Goal: Complete application form: Complete application form

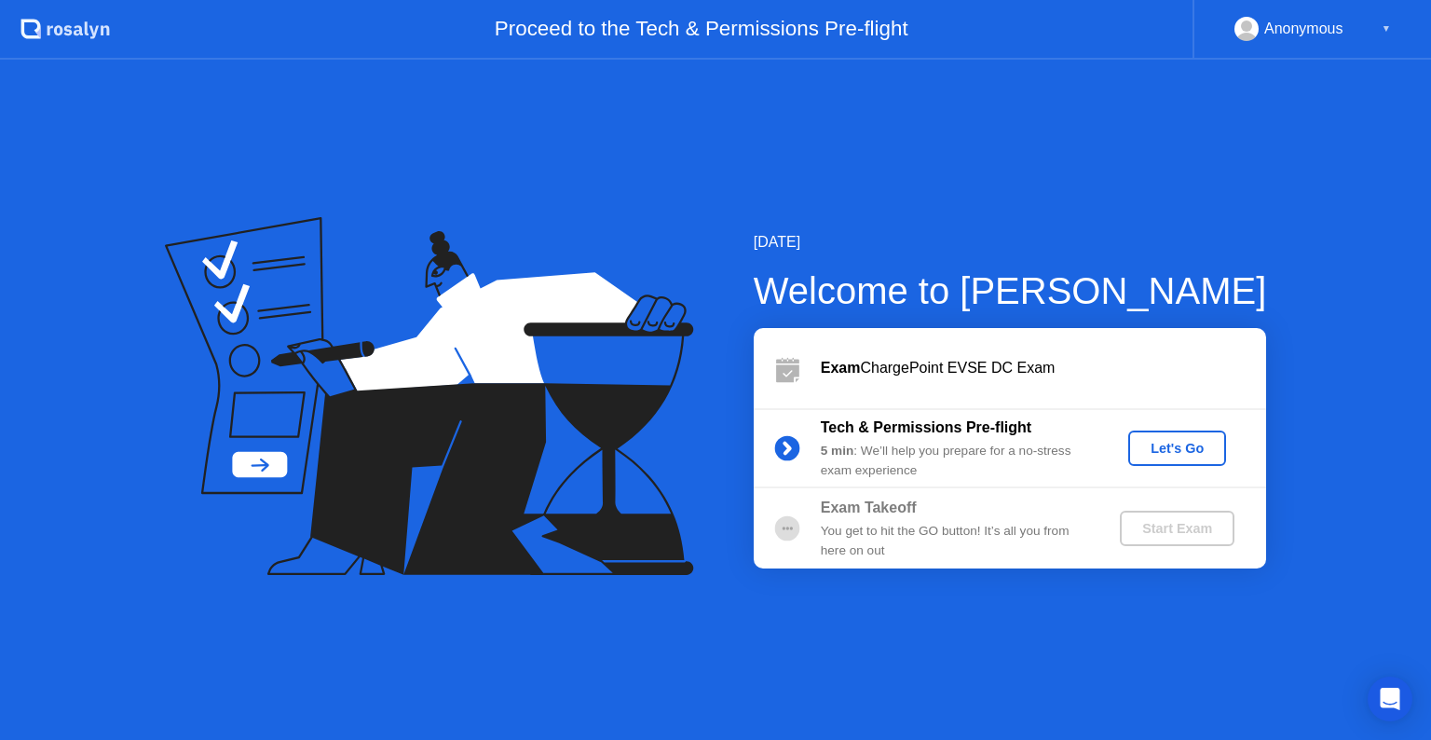
click at [1148, 455] on div "Let's Go" at bounding box center [1176, 448] width 83 height 15
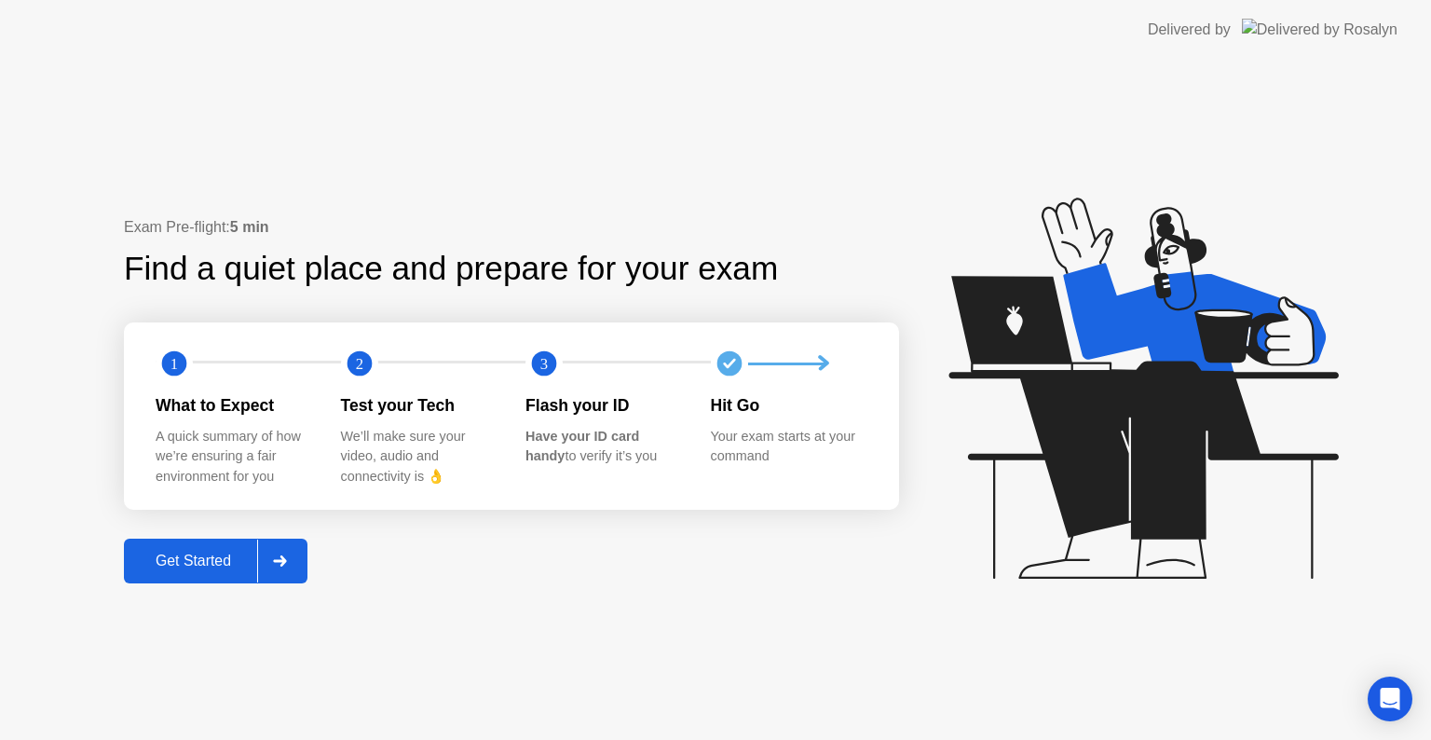
click at [211, 545] on button "Get Started" at bounding box center [215, 560] width 183 height 45
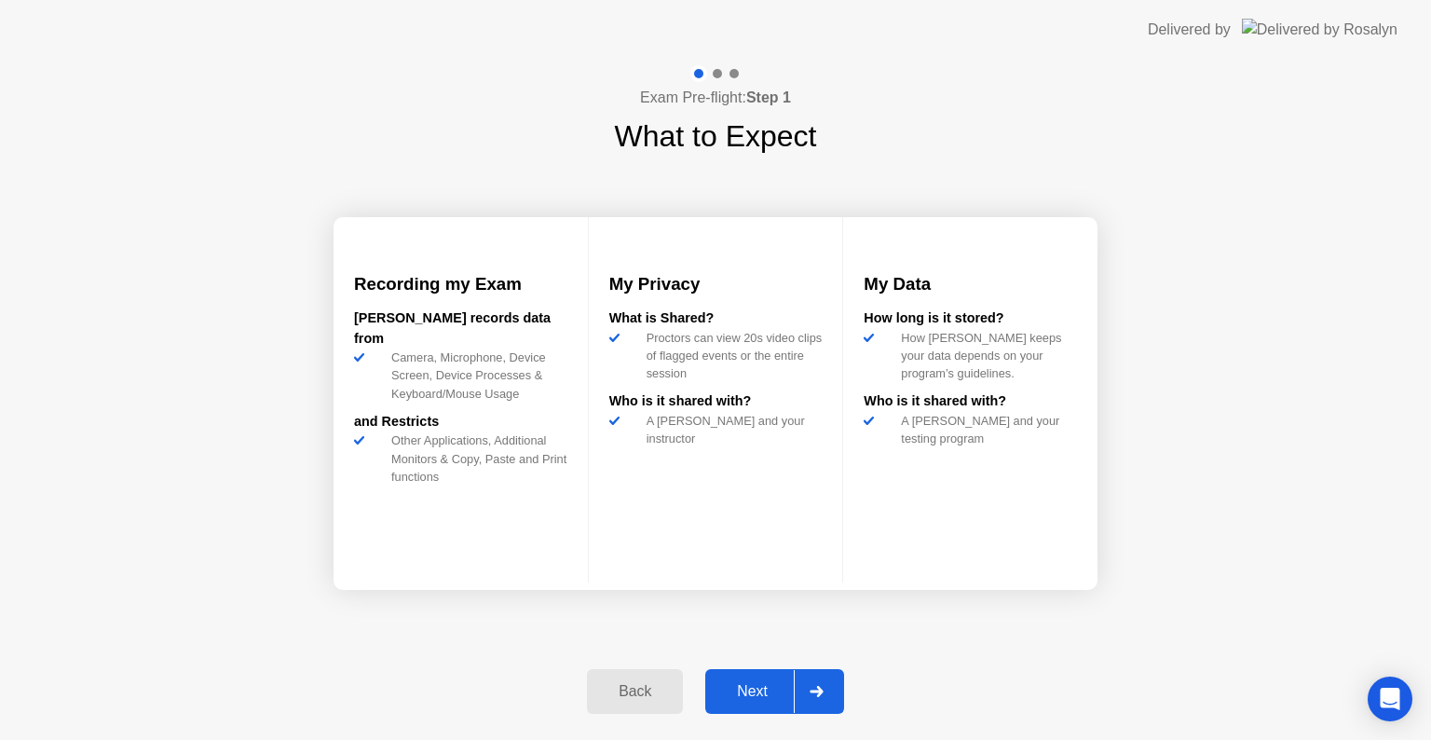
click at [775, 683] on div "Next" at bounding box center [752, 691] width 83 height 17
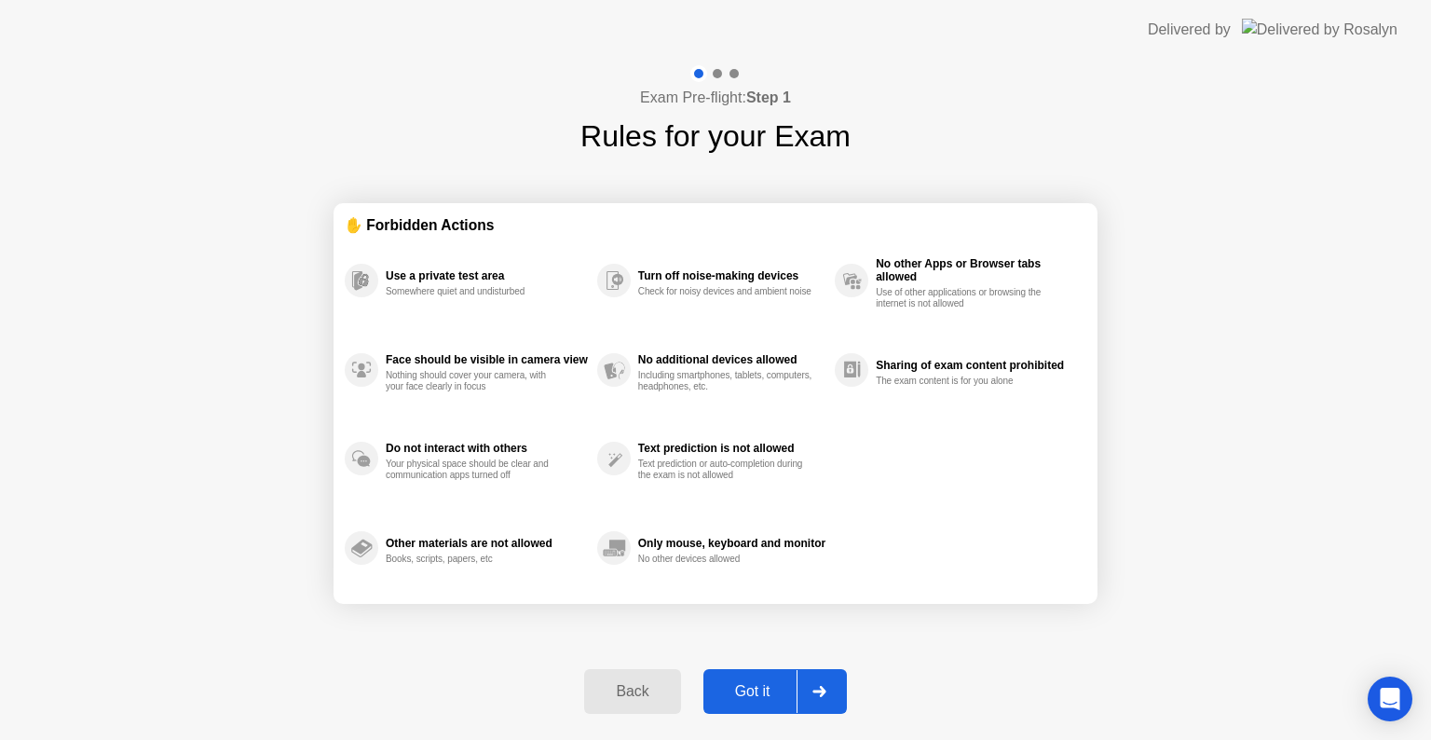
click at [768, 695] on div "Got it" at bounding box center [753, 691] width 88 height 17
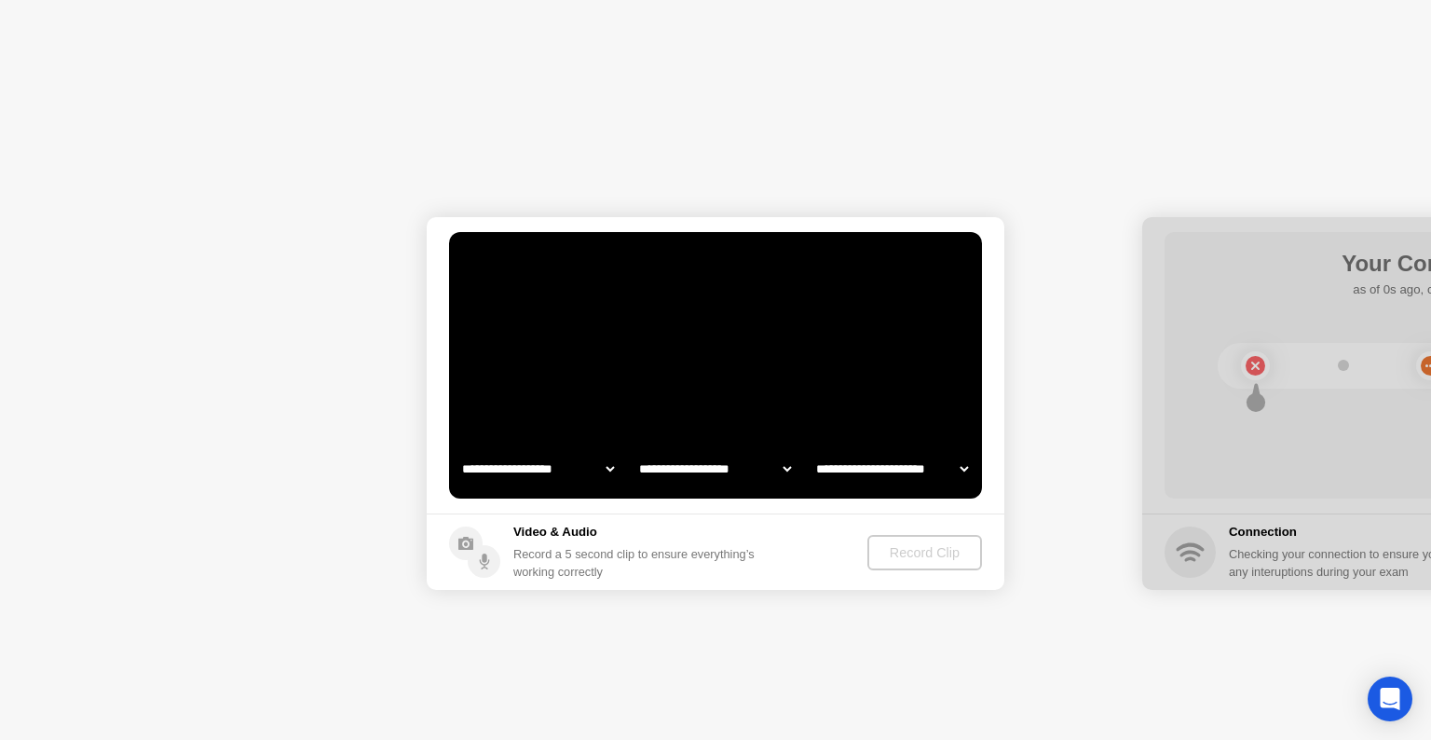
select select "**********"
select select "*******"
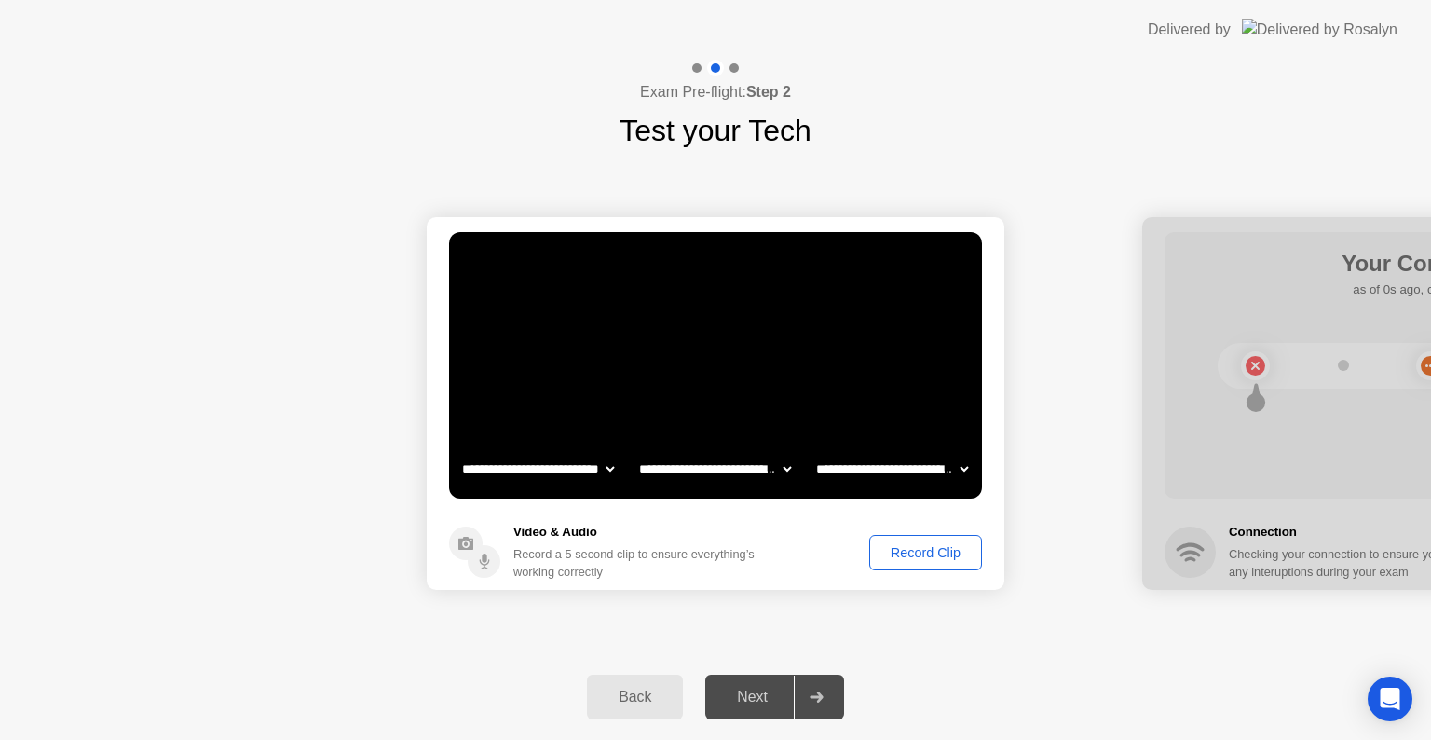
click at [928, 549] on div "Record Clip" at bounding box center [926, 552] width 100 height 15
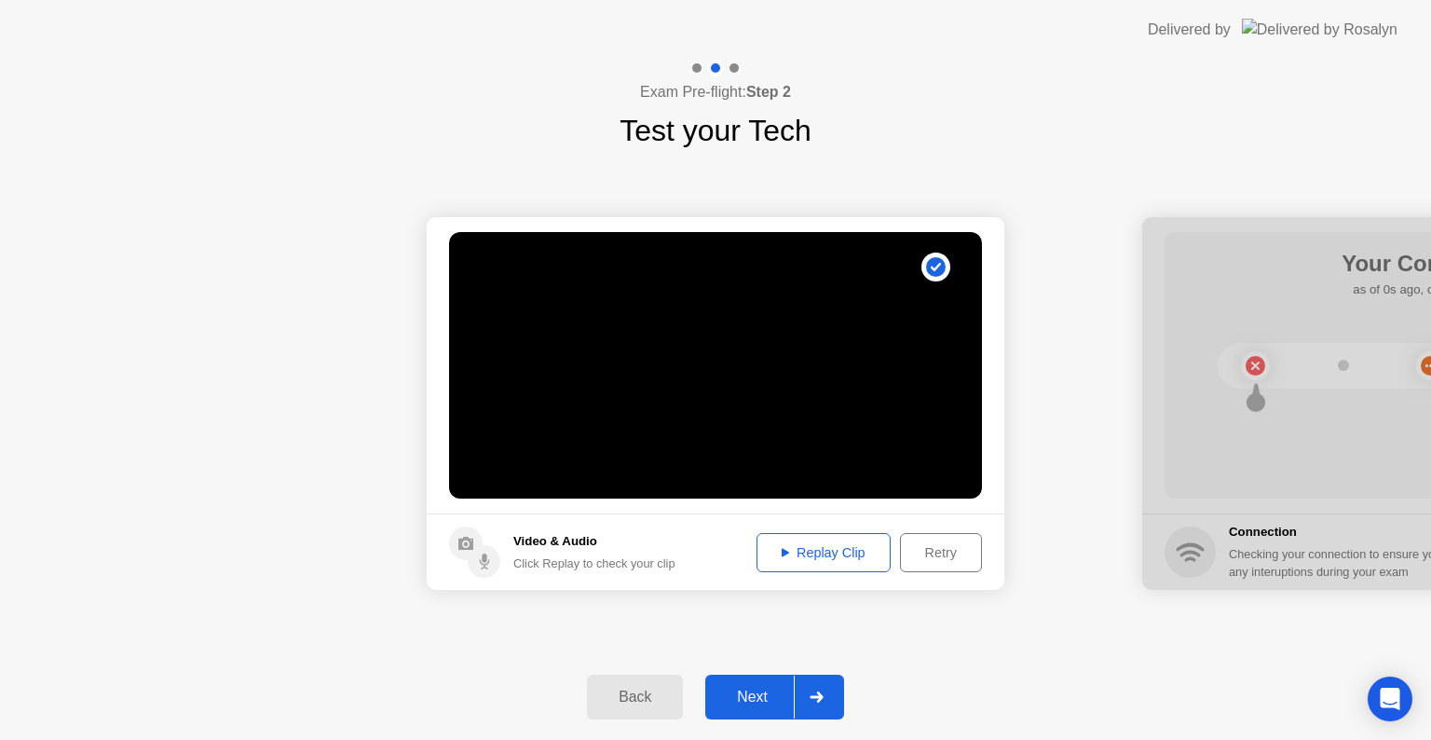
click at [920, 562] on button "Retry" at bounding box center [941, 552] width 82 height 39
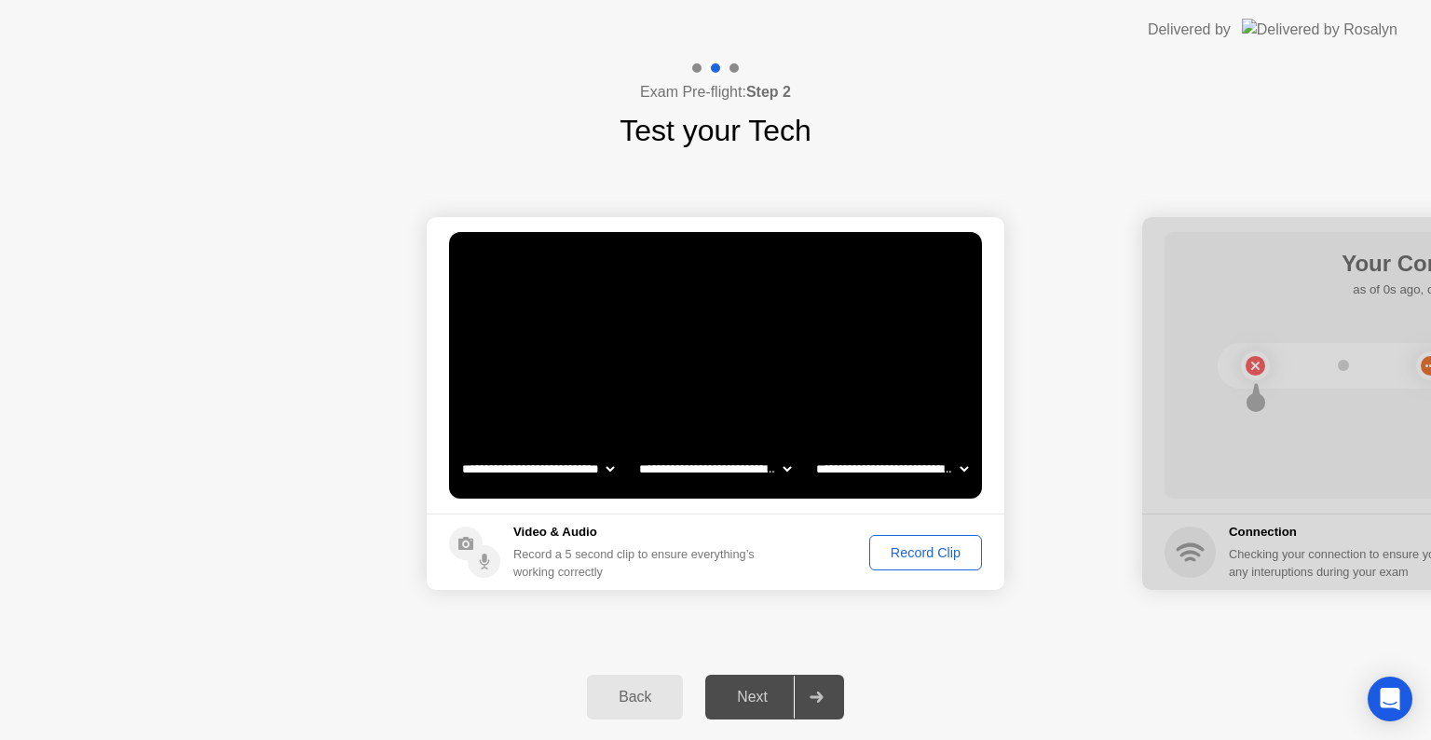
click at [918, 561] on button "Record Clip" at bounding box center [925, 552] width 113 height 35
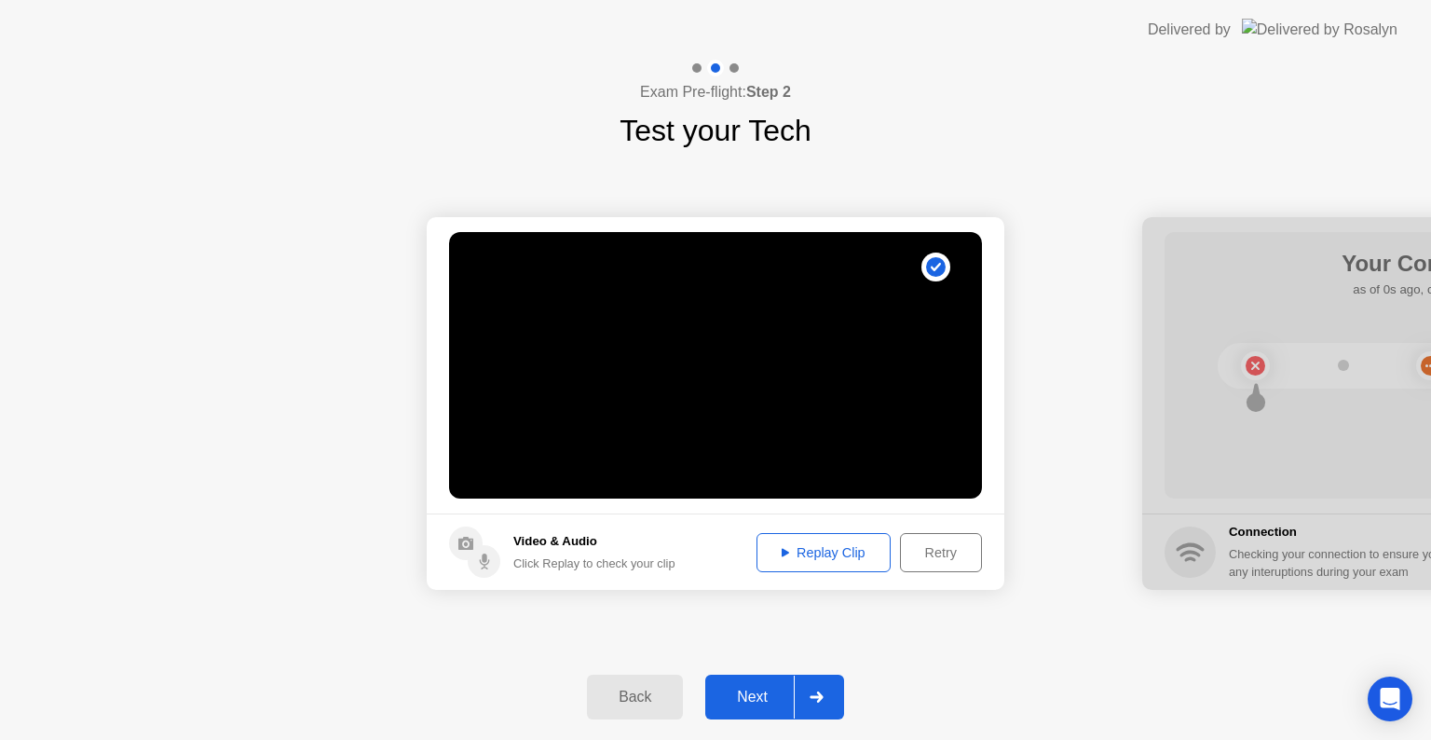
click at [757, 700] on div "Next" at bounding box center [752, 696] width 83 height 17
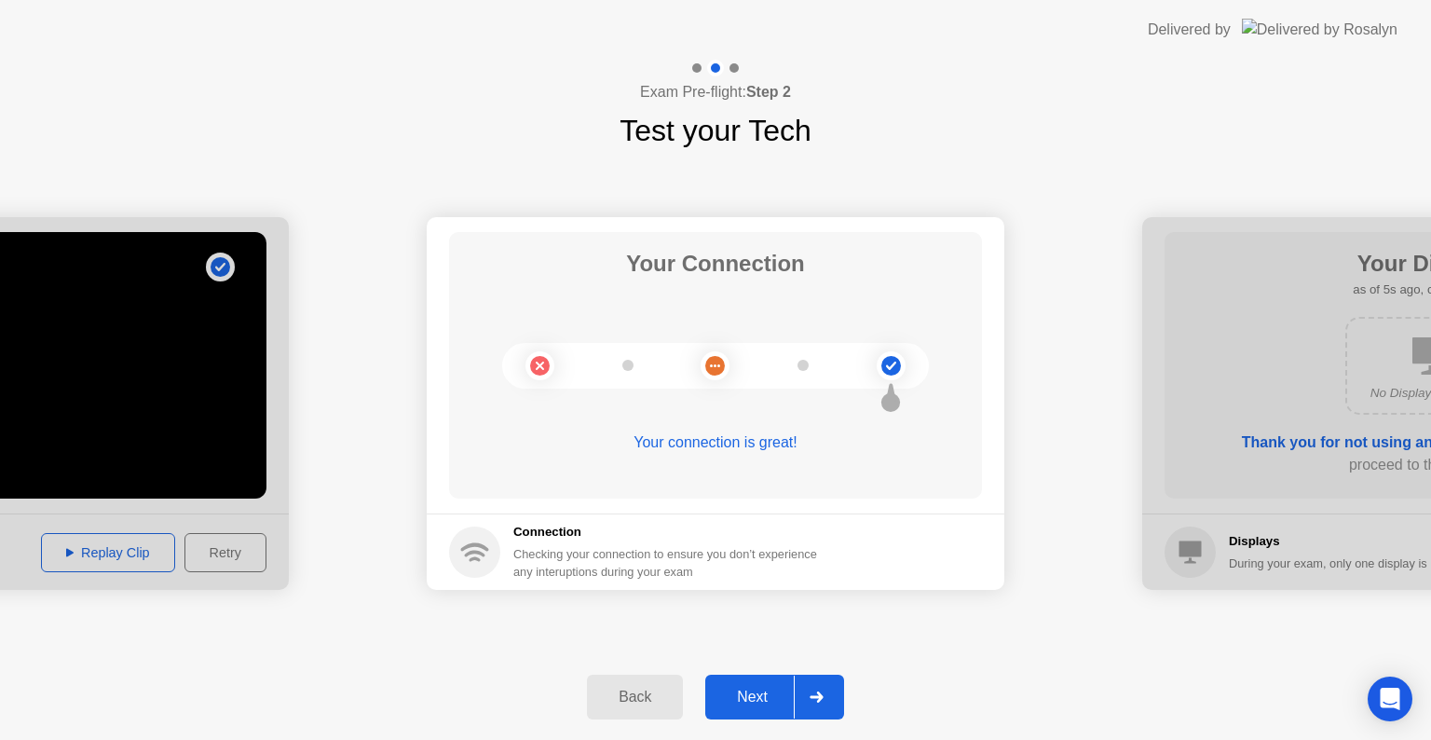
drag, startPoint x: 745, startPoint y: 687, endPoint x: 729, endPoint y: 689, distance: 15.9
click at [740, 688] on div "Next" at bounding box center [752, 696] width 83 height 17
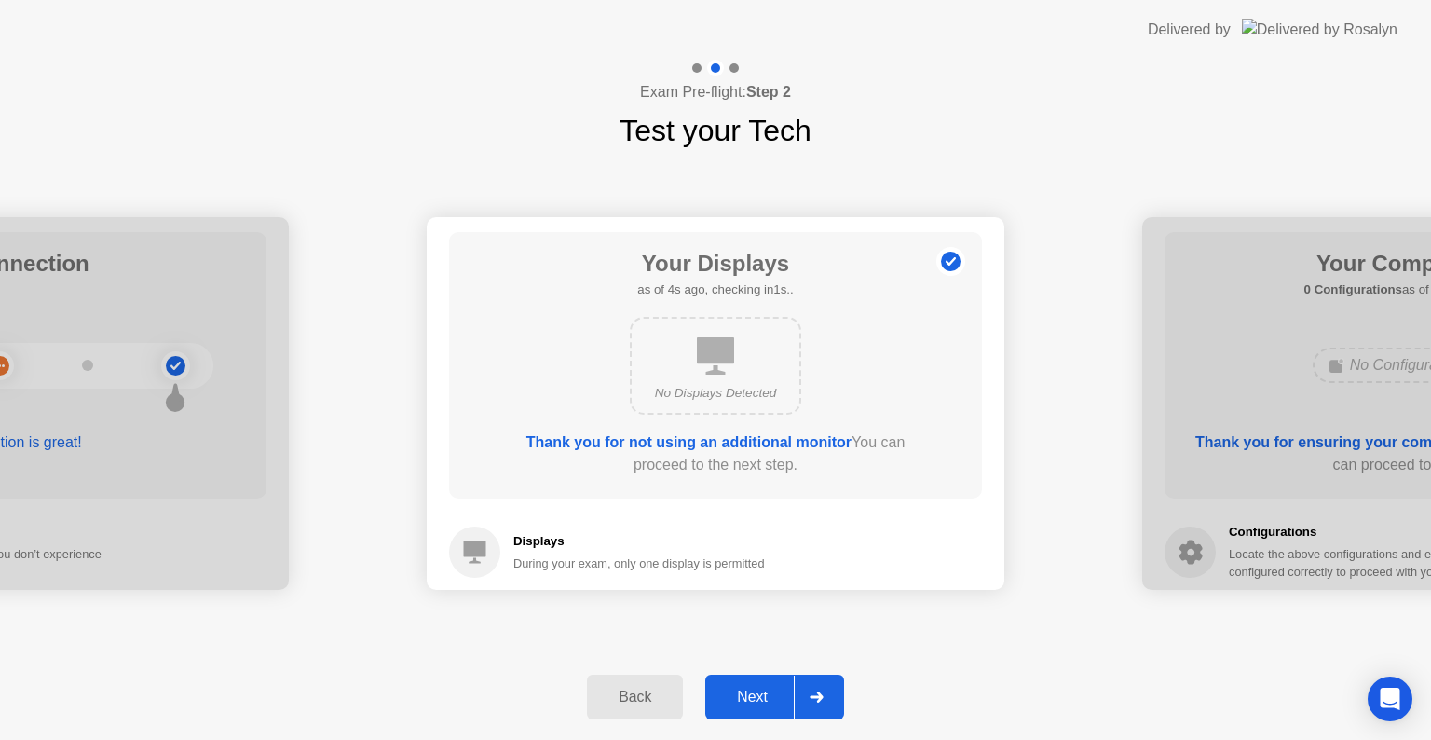
click at [748, 705] on div "Next" at bounding box center [752, 696] width 83 height 17
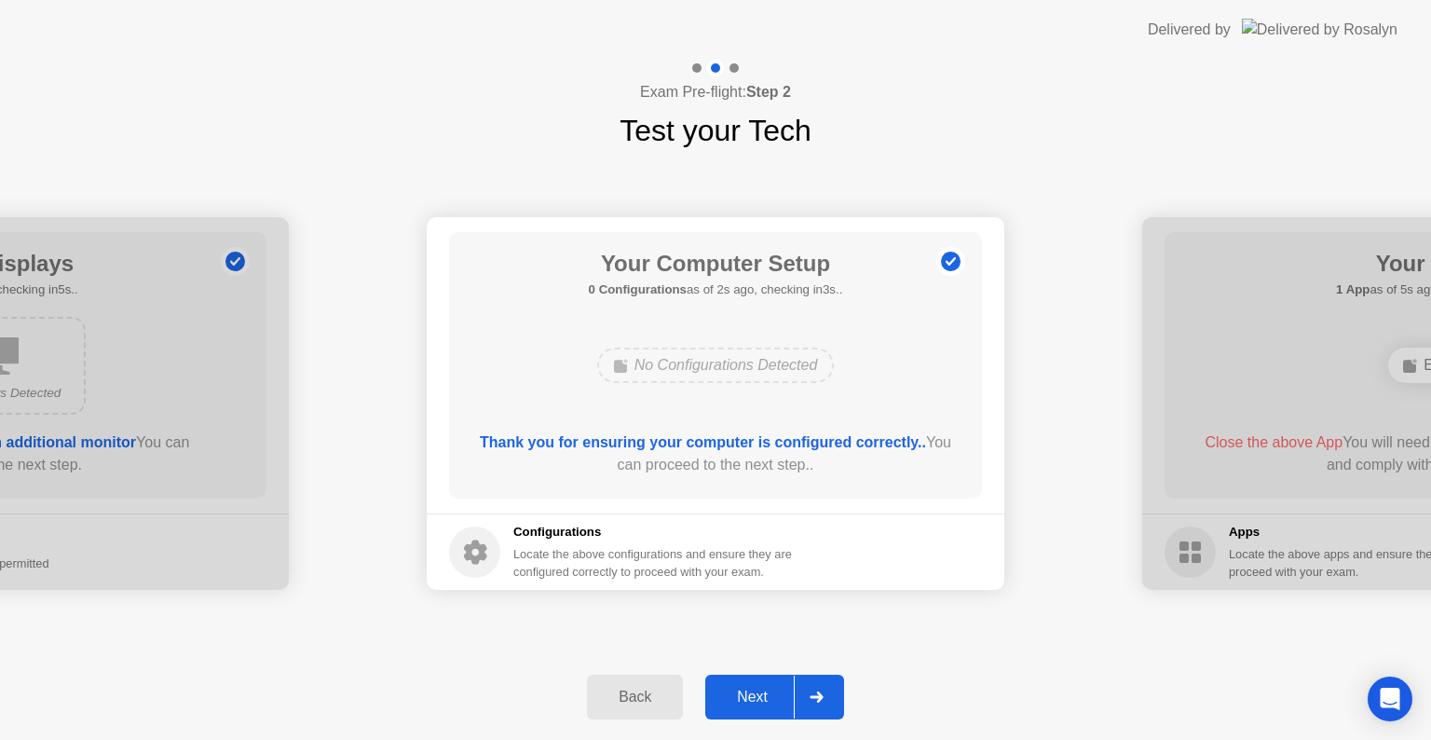
click at [744, 692] on div "Next" at bounding box center [752, 696] width 83 height 17
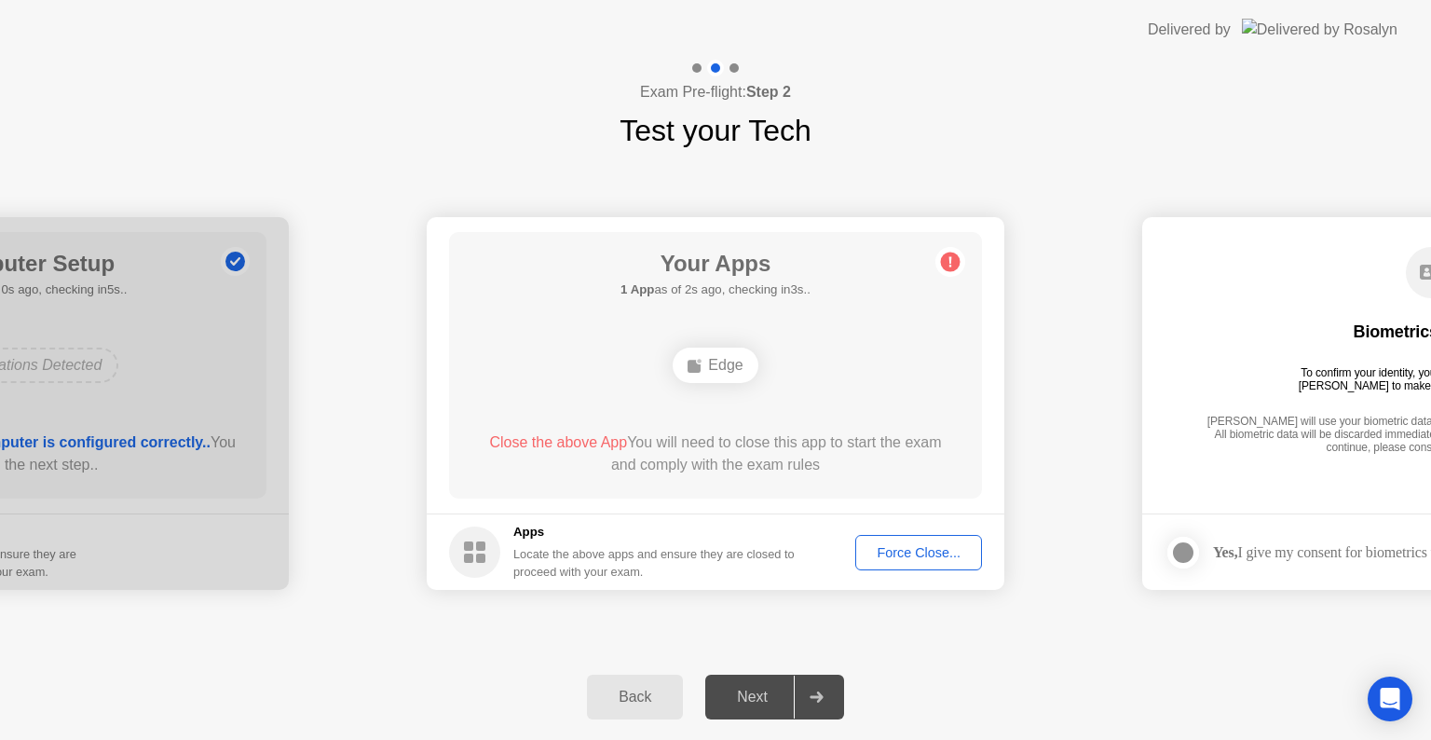
click at [925, 556] on div "Force Close..." at bounding box center [919, 552] width 114 height 15
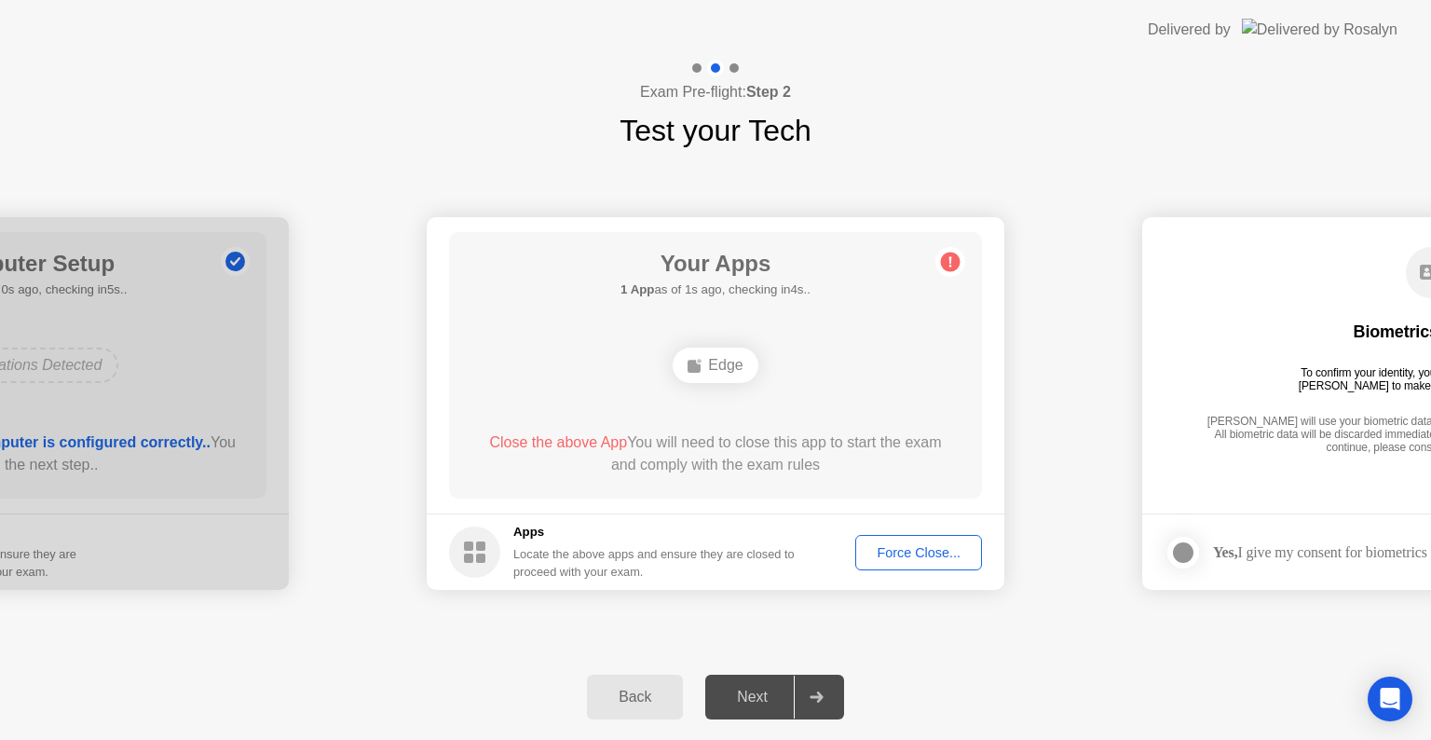
click at [951, 257] on circle at bounding box center [951, 262] width 20 height 20
click at [889, 548] on div "Force Close..." at bounding box center [919, 552] width 114 height 15
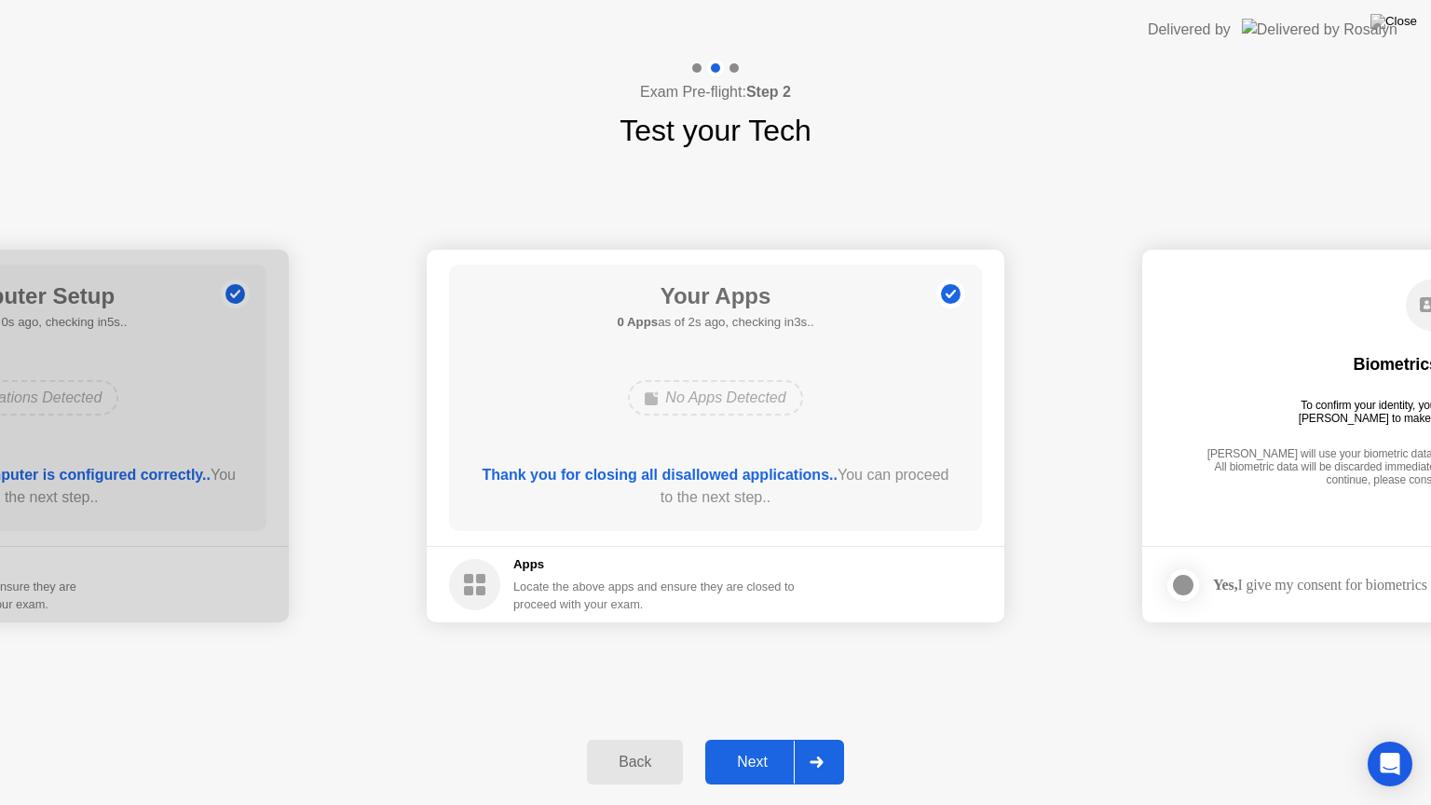
click at [746, 739] on div "Next" at bounding box center [752, 762] width 83 height 17
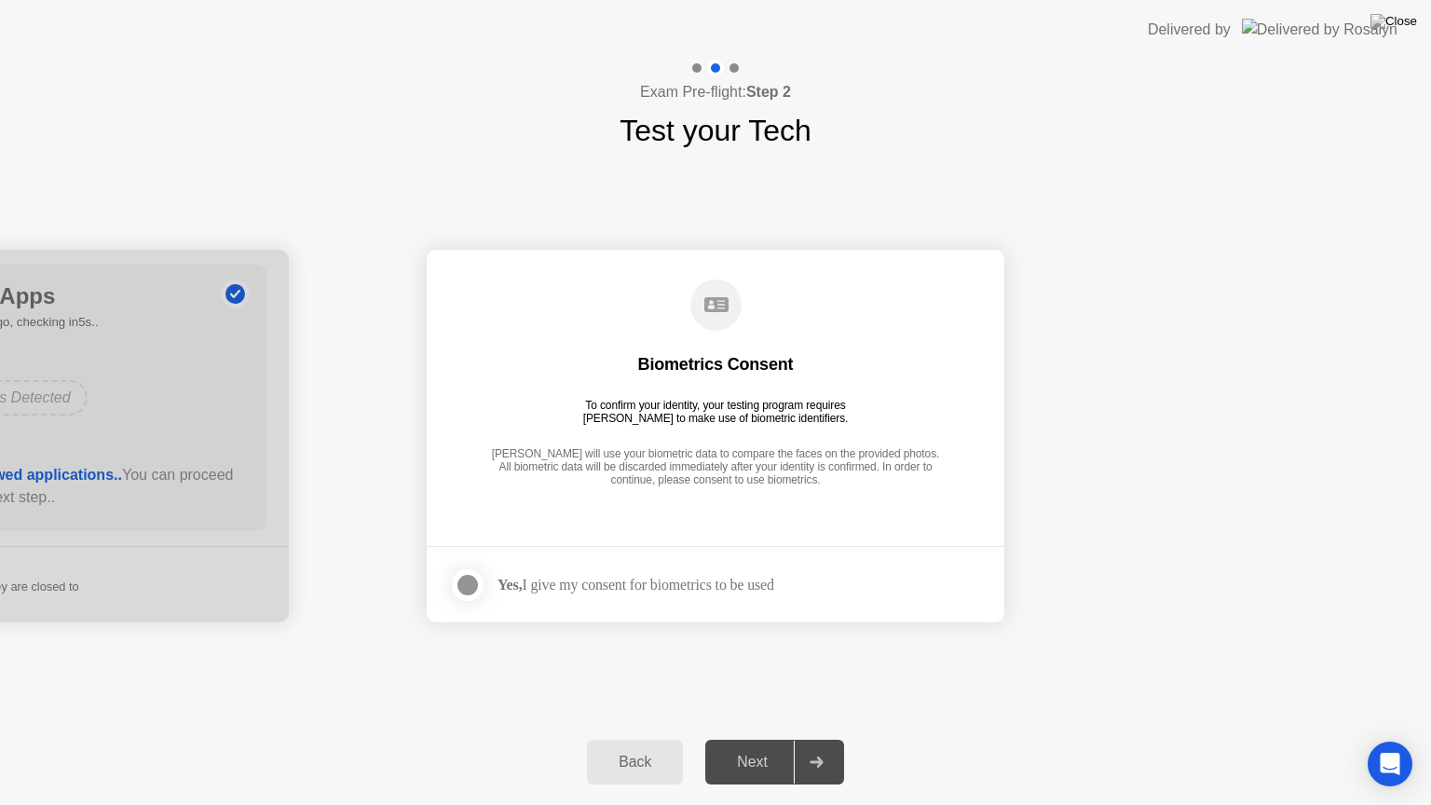
click at [774, 599] on div "Yes, I give my consent for biometrics to be used" at bounding box center [611, 584] width 325 height 37
click at [754, 592] on div "Yes, I give my consent for biometrics to be used" at bounding box center [635, 585] width 277 height 18
click at [463, 577] on div at bounding box center [467, 585] width 22 height 22
drag, startPoint x: 771, startPoint y: 747, endPoint x: 775, endPoint y: 759, distance: 12.7
click at [775, 739] on button "Next" at bounding box center [774, 762] width 139 height 45
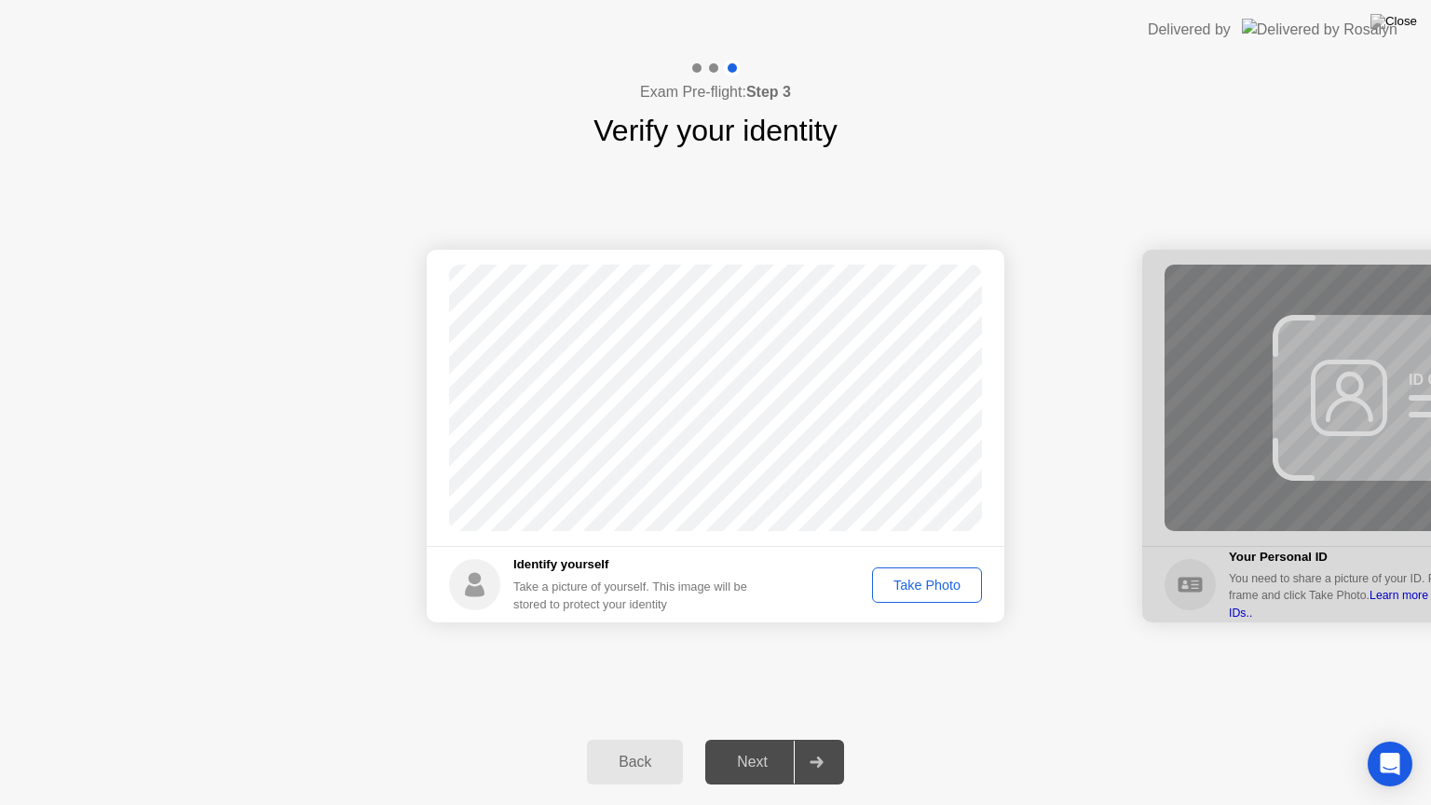
click at [928, 591] on div "Take Photo" at bounding box center [926, 584] width 97 height 15
click at [788, 739] on div "Next" at bounding box center [752, 762] width 83 height 17
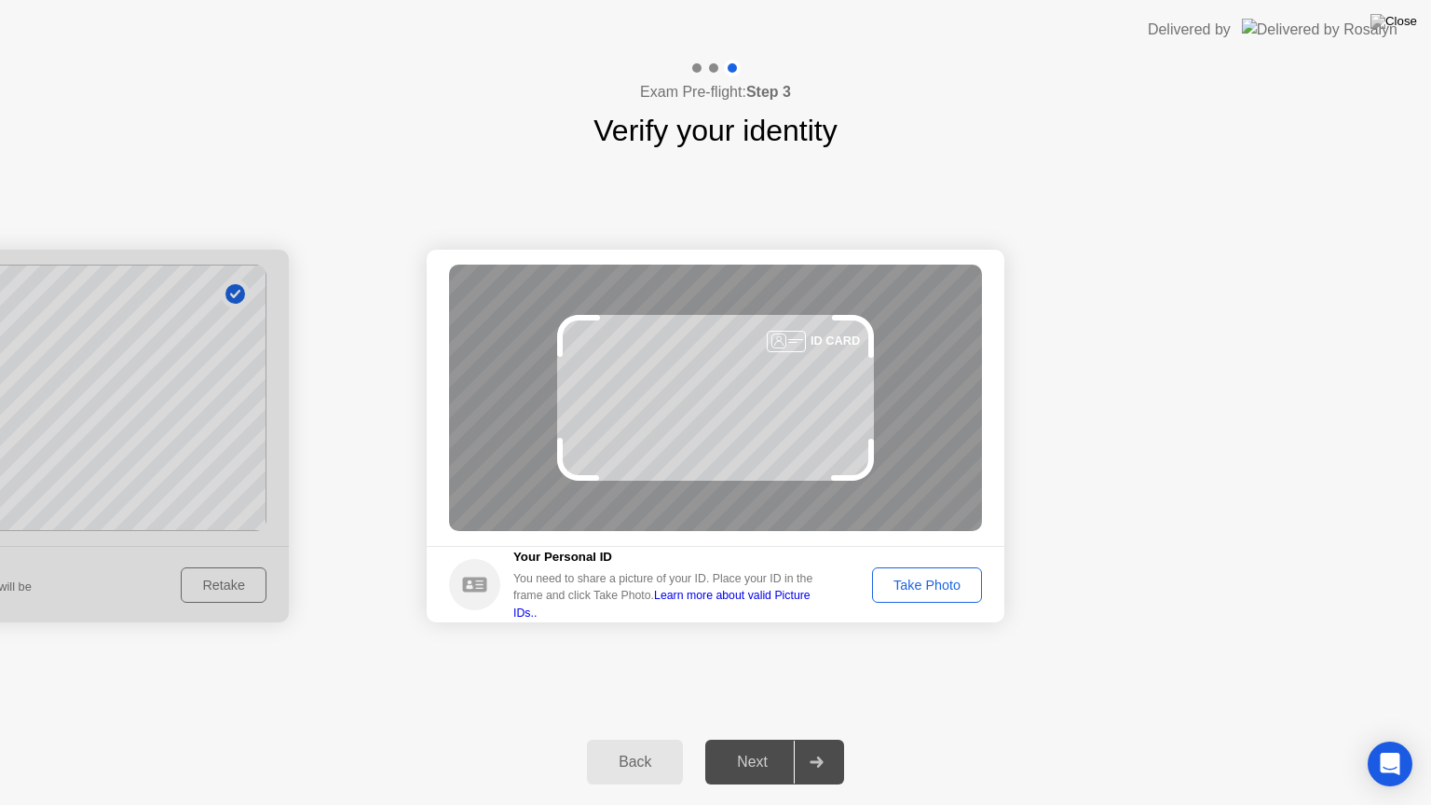
click at [938, 594] on button "Take Photo" at bounding box center [927, 584] width 110 height 35
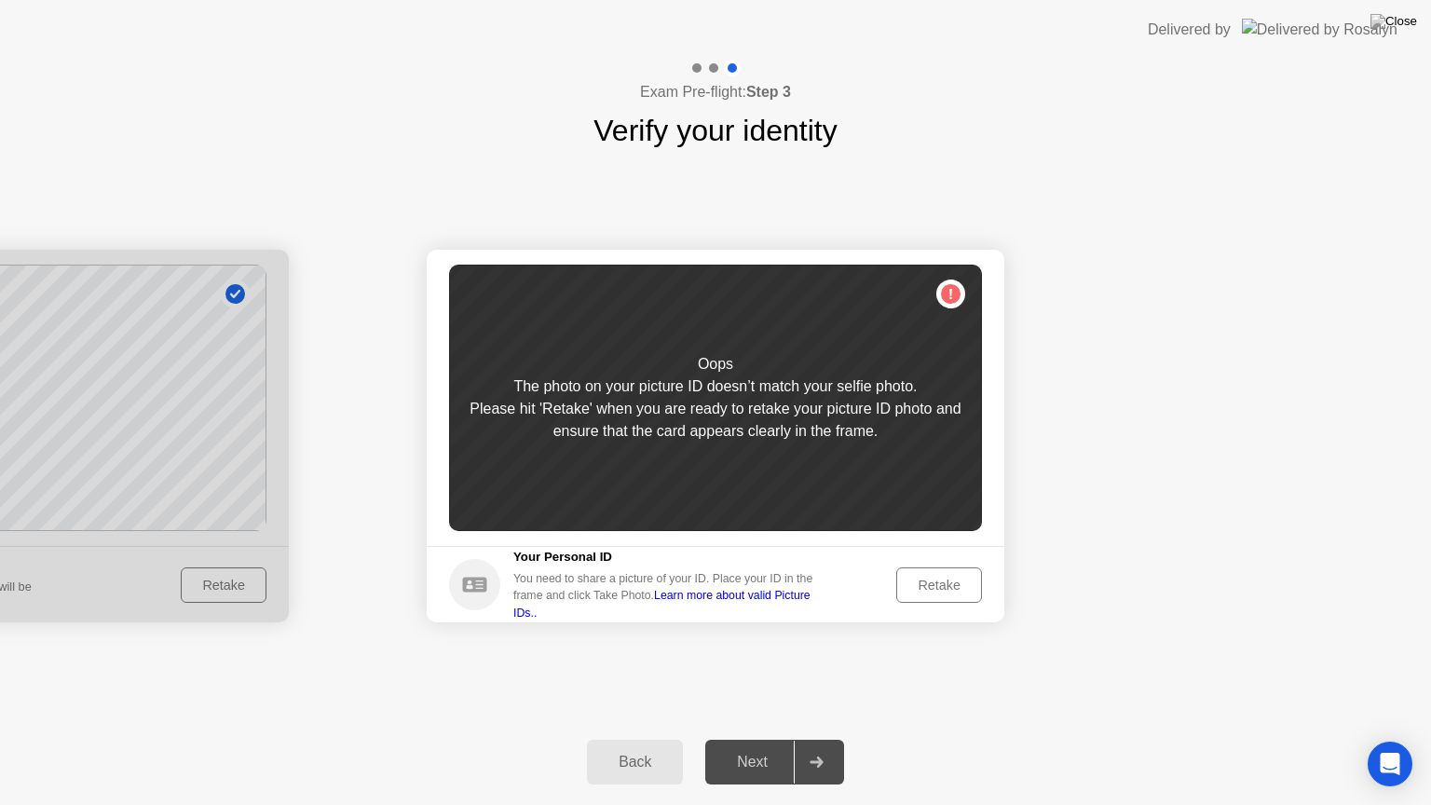
click at [142, 388] on div at bounding box center [-1, 436] width 577 height 373
click at [661, 739] on div "Back" at bounding box center [634, 762] width 85 height 17
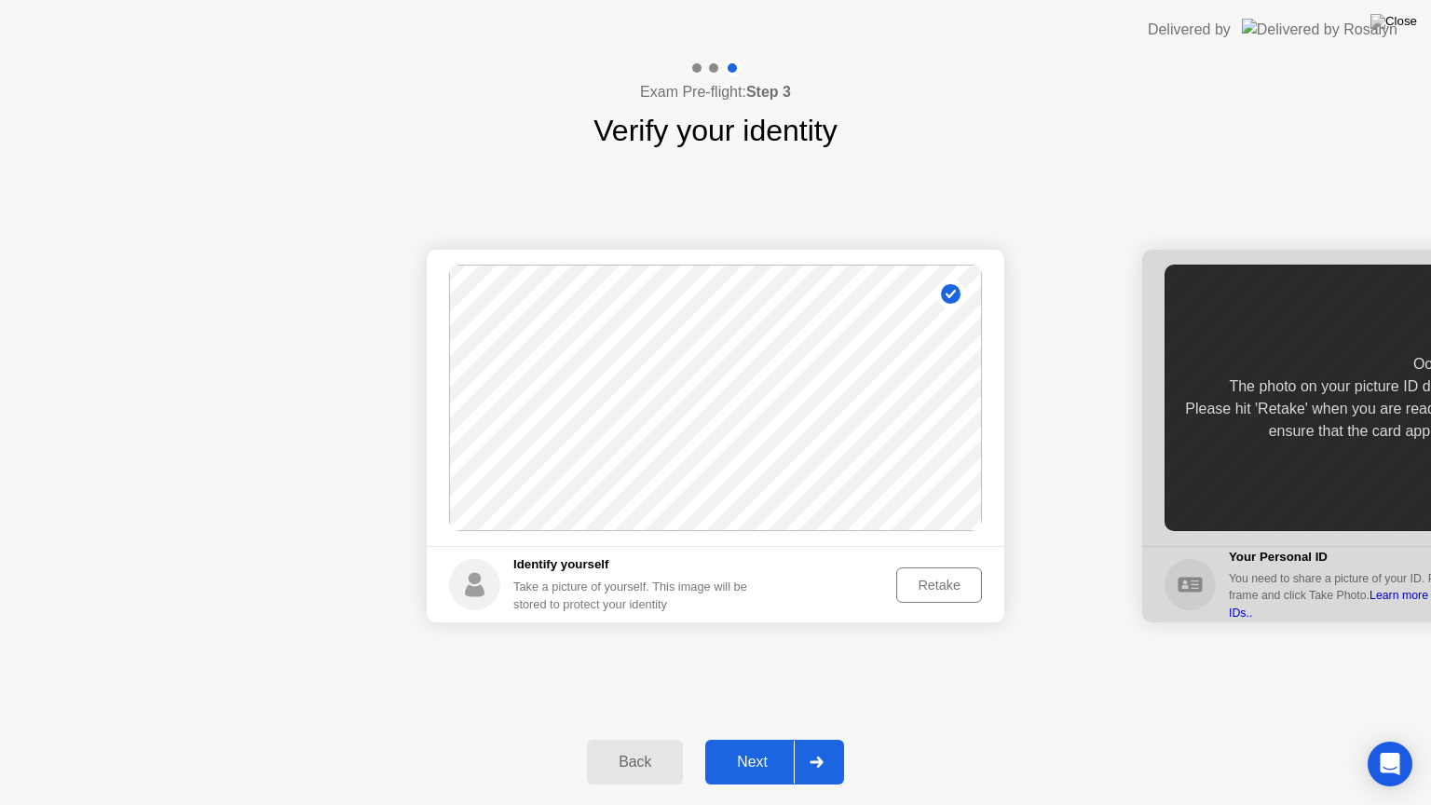
click at [939, 577] on div "Retake" at bounding box center [939, 584] width 73 height 15
click at [941, 591] on div "Take Photo" at bounding box center [926, 584] width 97 height 15
click at [812, 728] on div "Back Next" at bounding box center [715, 762] width 1431 height 86
click at [848, 739] on div "Back Next" at bounding box center [715, 762] width 1431 height 86
click at [838, 739] on button "Next" at bounding box center [774, 762] width 139 height 45
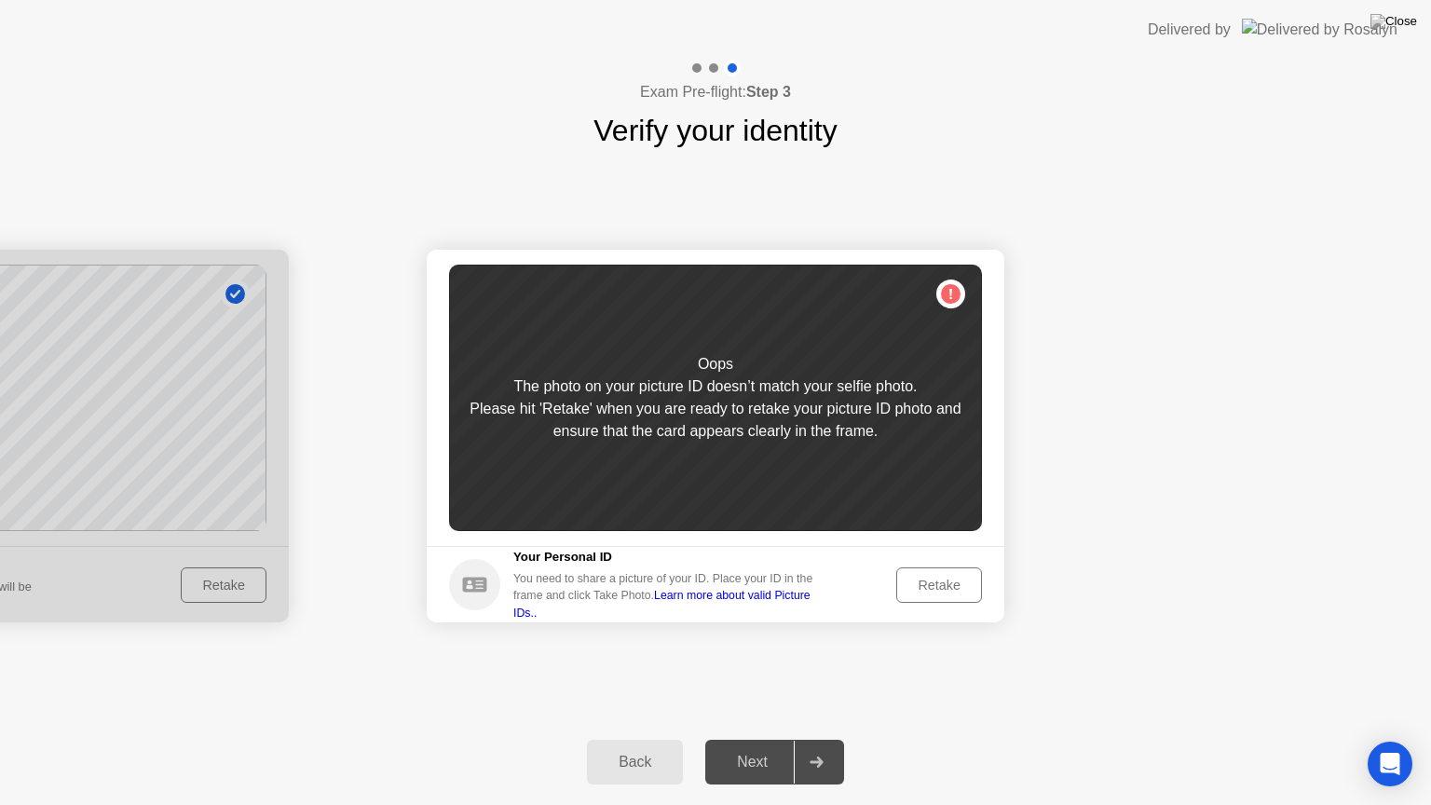
click at [929, 592] on div "Retake" at bounding box center [939, 584] width 73 height 15
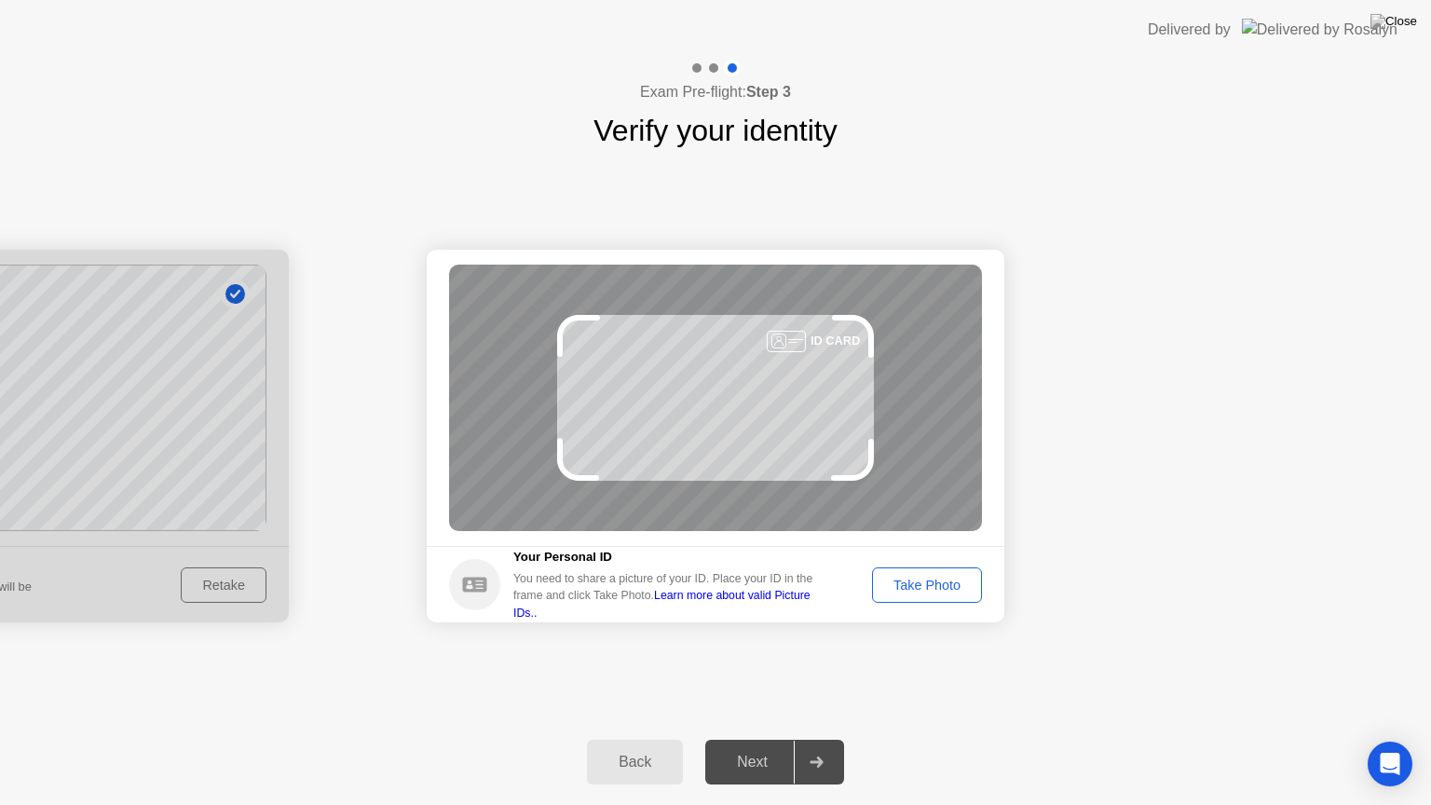
click at [907, 577] on div "Take Photo" at bounding box center [926, 584] width 97 height 15
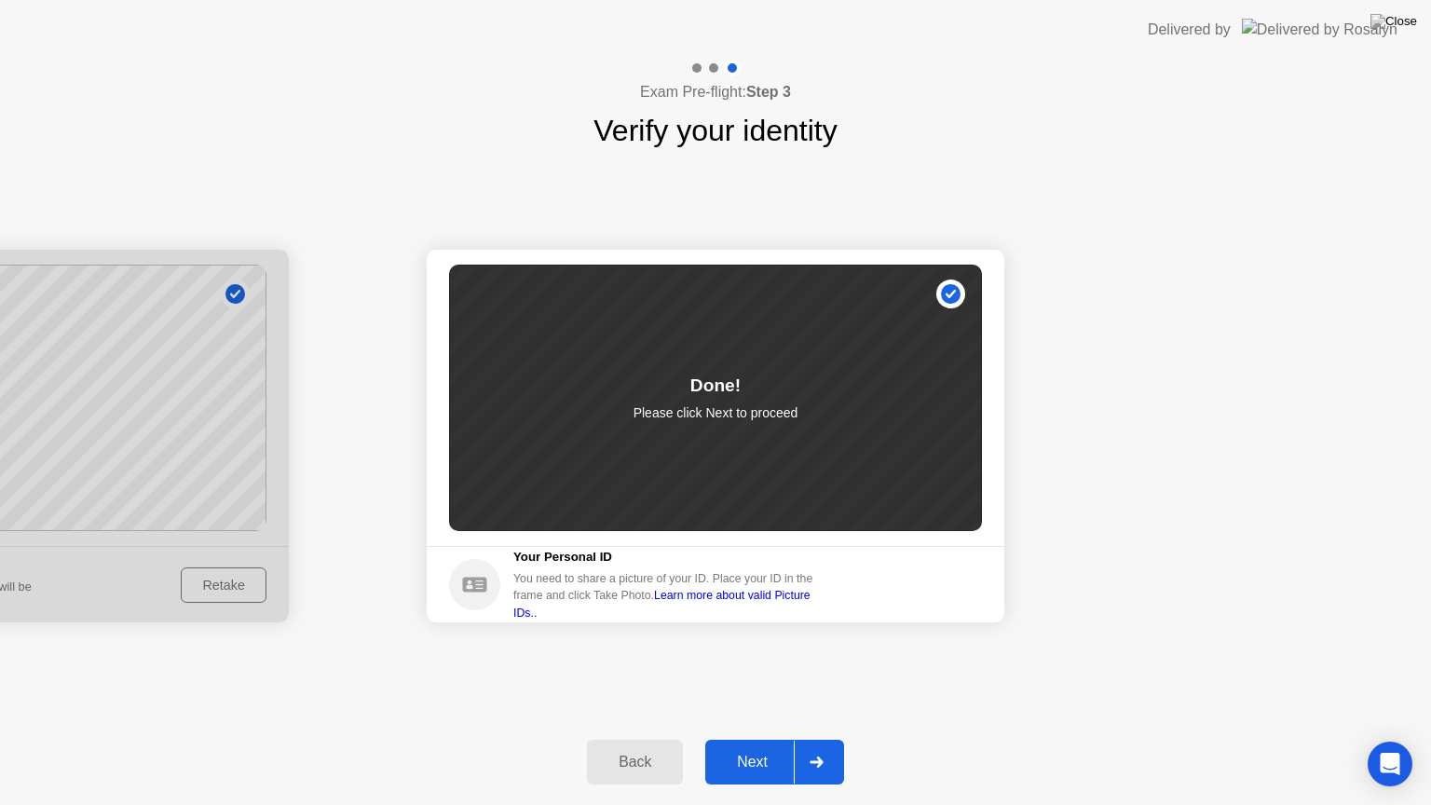
click at [818, 739] on icon at bounding box center [815, 761] width 13 height 11
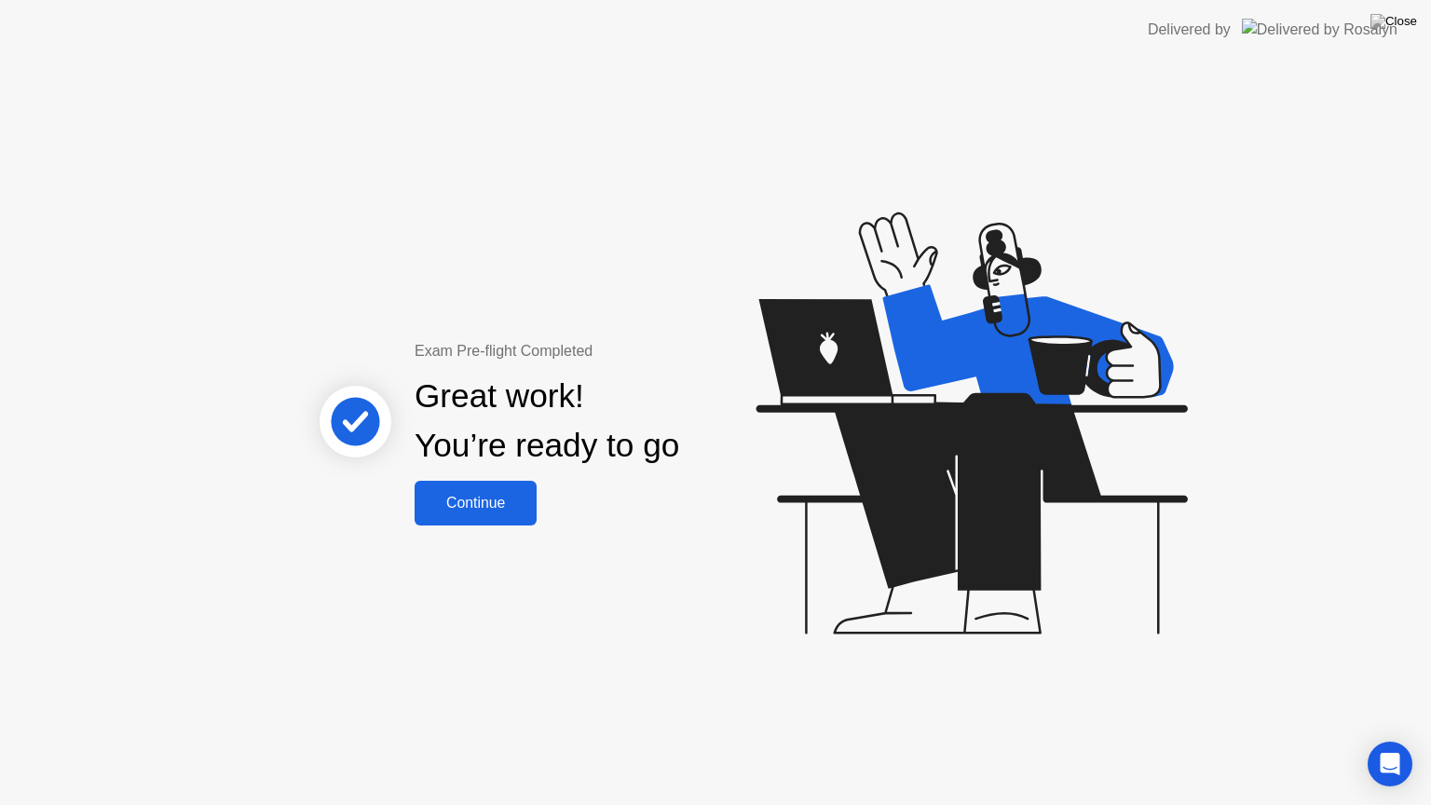
click at [478, 515] on button "Continue" at bounding box center [475, 503] width 122 height 45
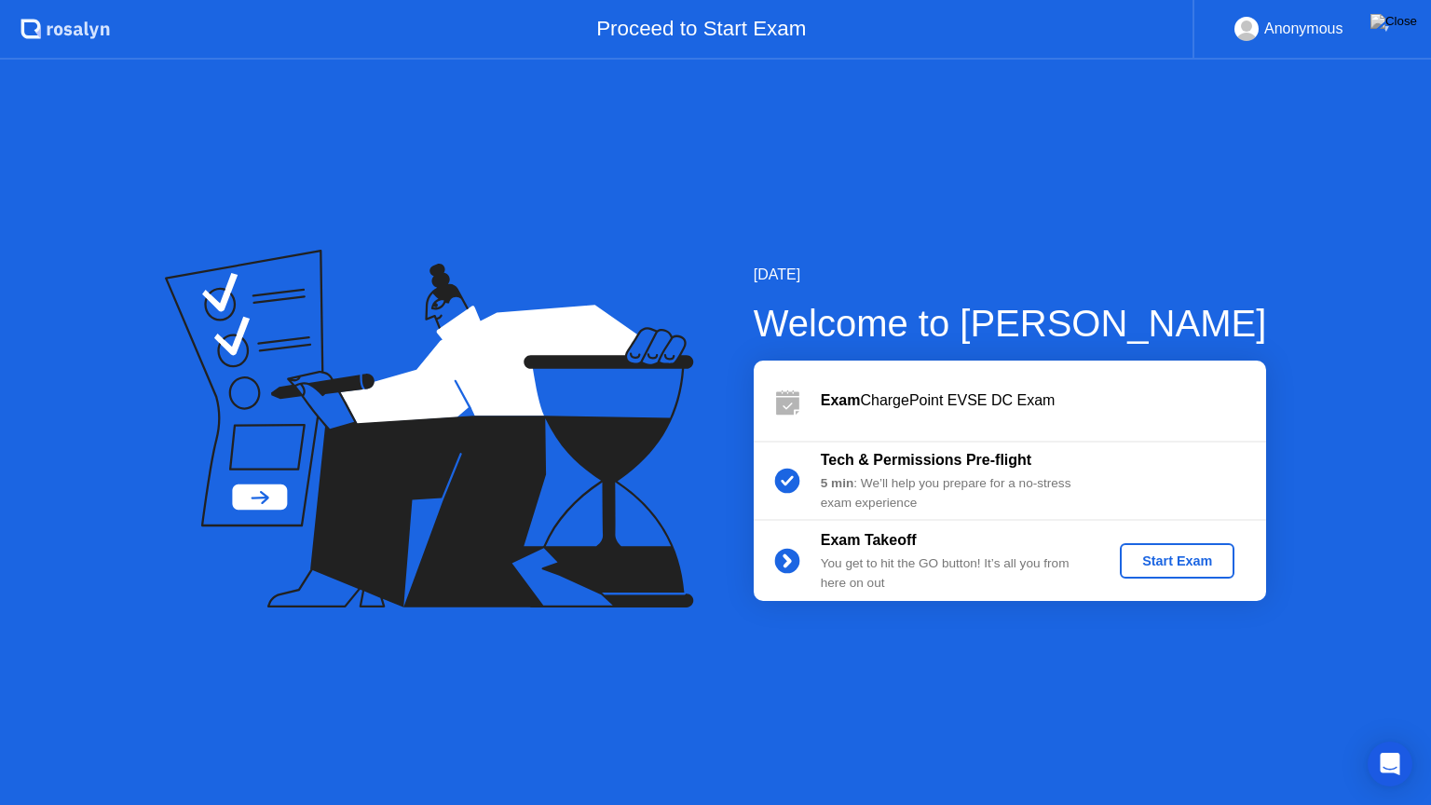
click at [1141, 559] on div "Start Exam" at bounding box center [1177, 560] width 100 height 15
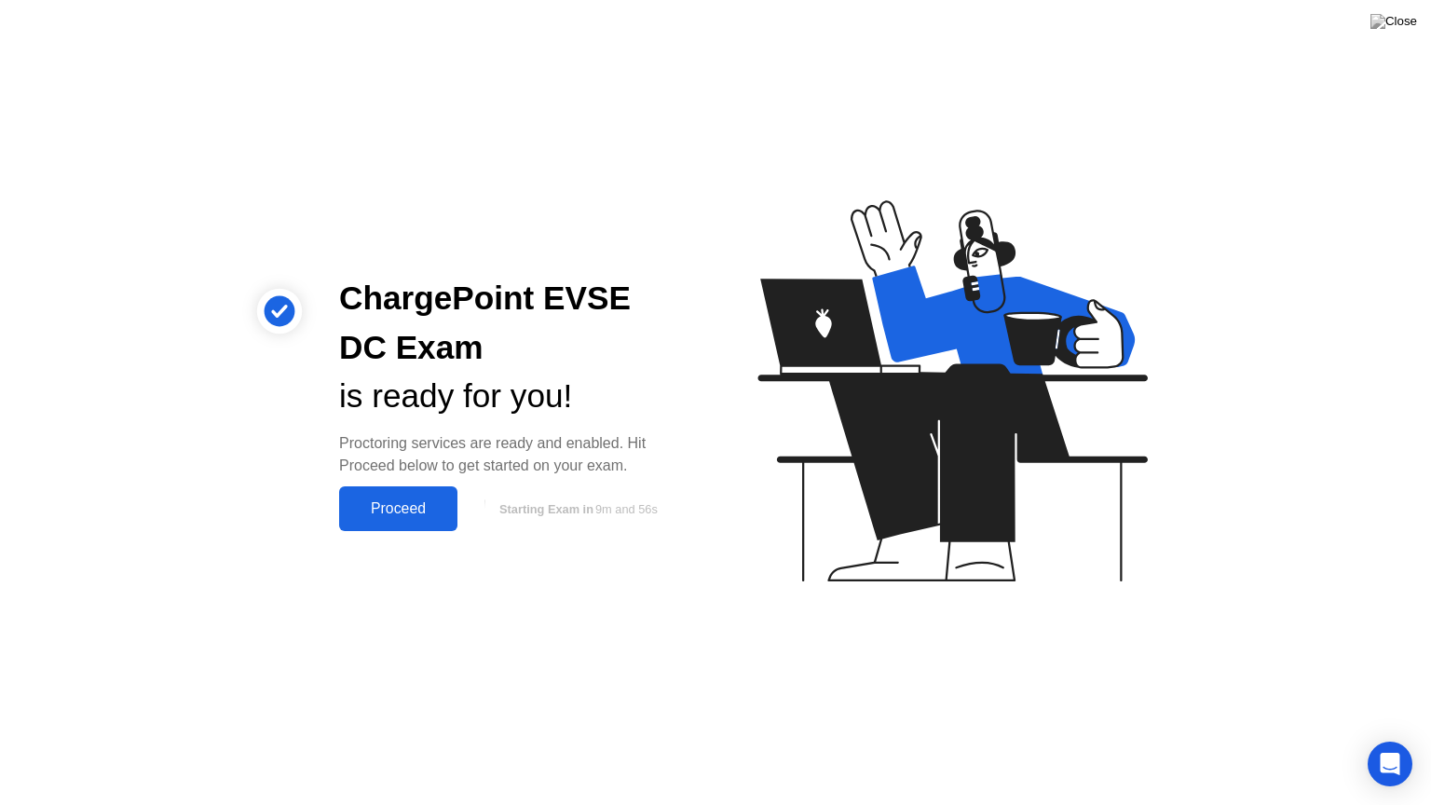
click at [355, 504] on div "Proceed" at bounding box center [398, 508] width 107 height 17
